Goal: Information Seeking & Learning: Learn about a topic

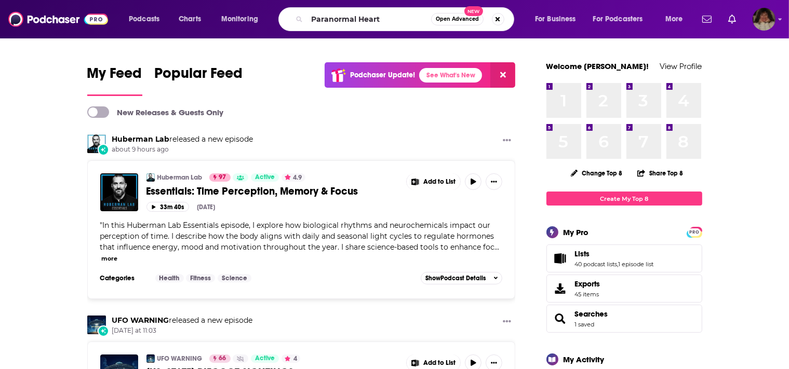
type input "Paranormal Heart"
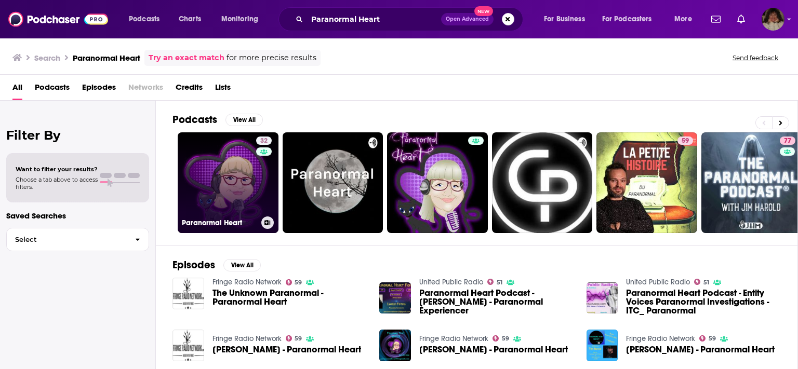
click at [254, 182] on link "32 Paranormal Heart" at bounding box center [228, 182] width 101 height 101
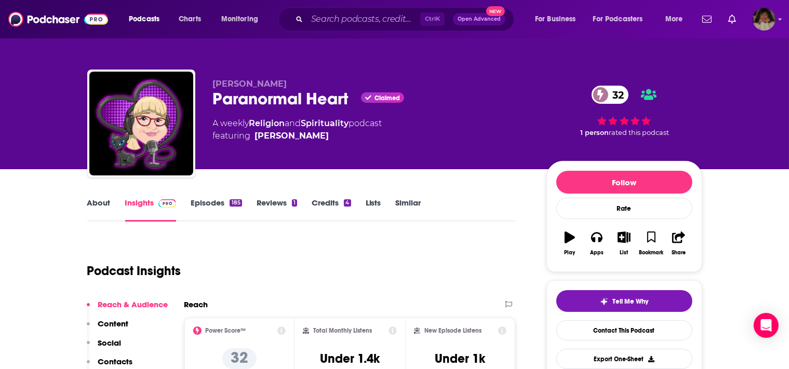
click at [91, 203] on link "About" at bounding box center [98, 210] width 23 height 24
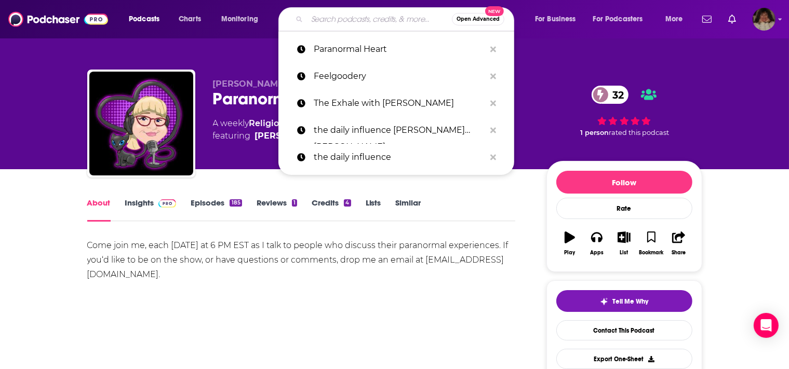
click at [352, 17] on input "Search podcasts, credits, & more..." at bounding box center [379, 19] width 145 height 17
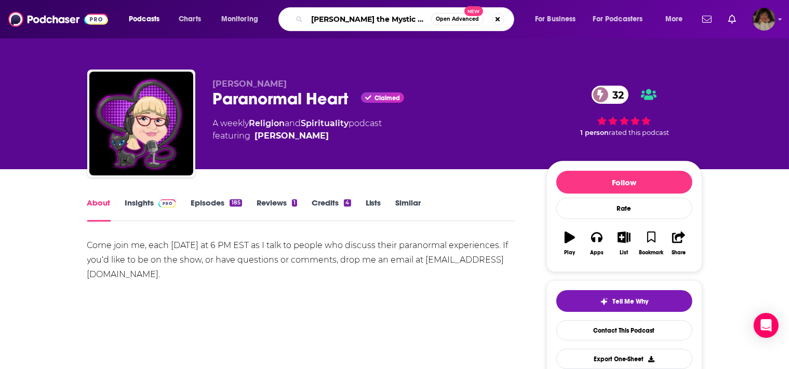
type input "[PERSON_NAME] the Mystic Podcast"
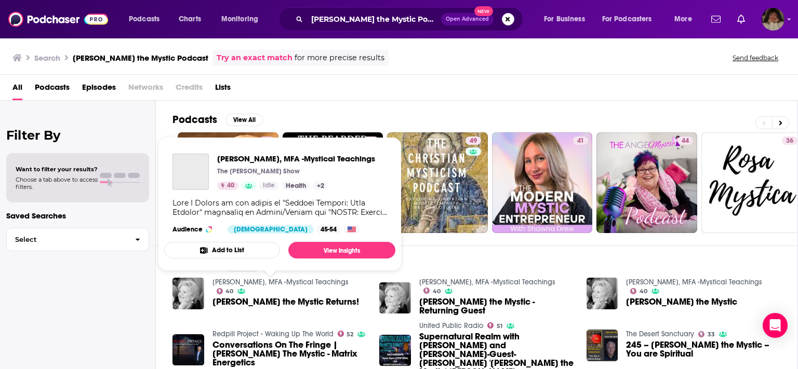
click at [270, 287] on link "[PERSON_NAME], MFA -Mystical Teachings" at bounding box center [280, 282] width 136 height 9
